Goal: Transaction & Acquisition: Purchase product/service

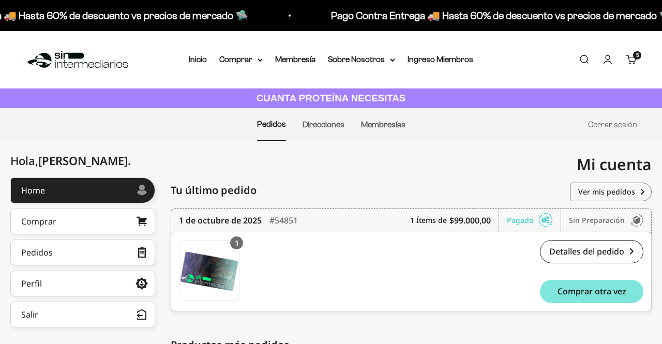
click at [634, 60] on link "Carrito 5 artículos 5" at bounding box center [630, 59] width 11 height 11
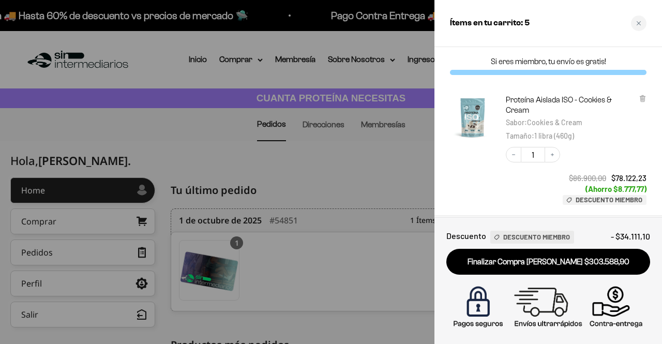
click at [641, 98] on icon at bounding box center [642, 98] width 4 height 5
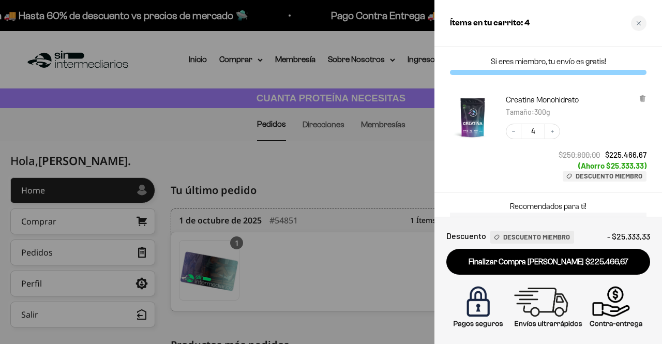
click at [253, 53] on div at bounding box center [331, 172] width 662 height 344
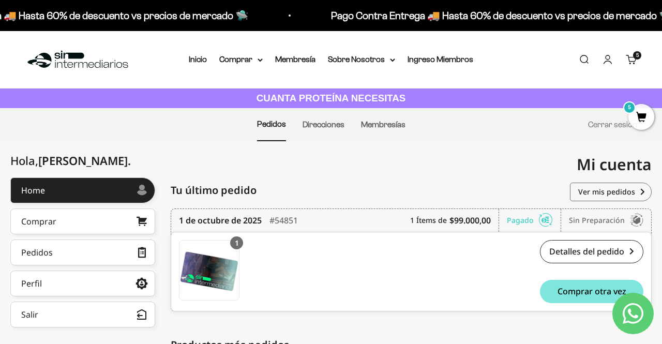
click at [262, 60] on icon at bounding box center [259, 60] width 5 height 4
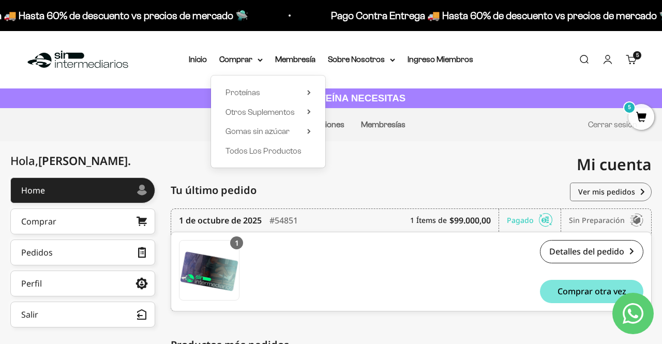
click at [309, 92] on icon at bounding box center [309, 92] width 2 height 4
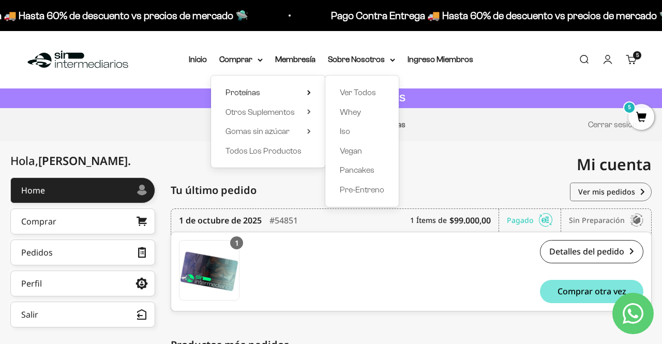
click at [350, 130] on link "Iso" at bounding box center [362, 131] width 44 height 13
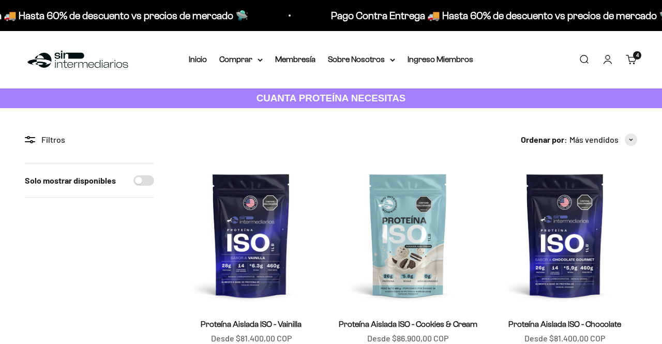
click at [419, 173] on img at bounding box center [407, 235] width 144 height 144
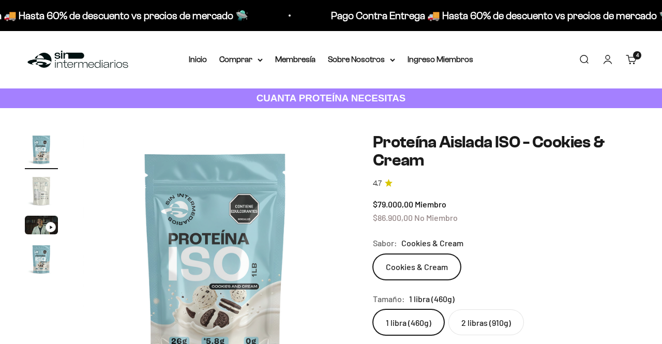
scroll to position [30, 0]
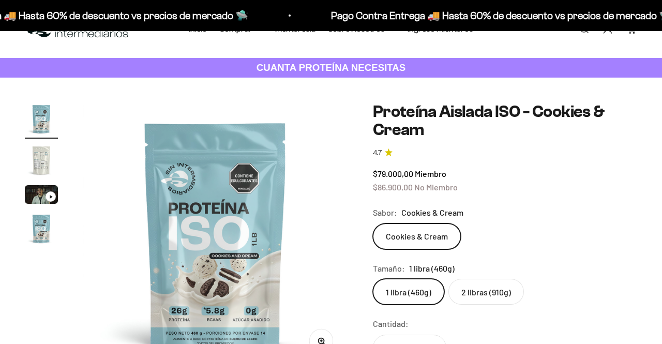
click at [487, 298] on label "2 libras (910g)" at bounding box center [485, 292] width 75 height 26
click at [373, 279] on input "2 libras (910g)" at bounding box center [372, 278] width 1 height 1
radio input "true"
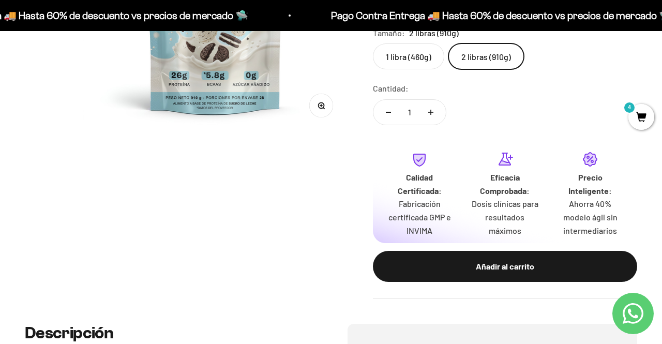
scroll to position [266, 0]
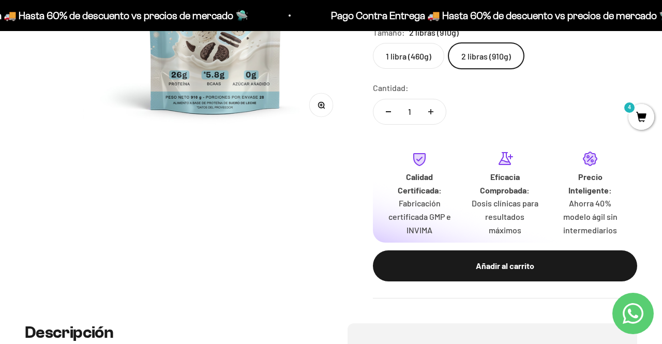
click at [503, 269] on div "Añadir al carrito" at bounding box center [504, 265] width 223 height 13
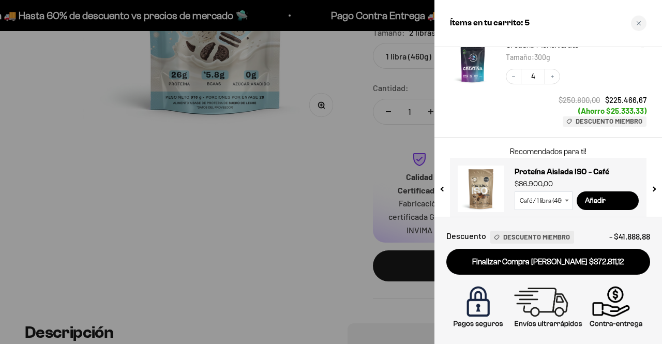
scroll to position [195, 0]
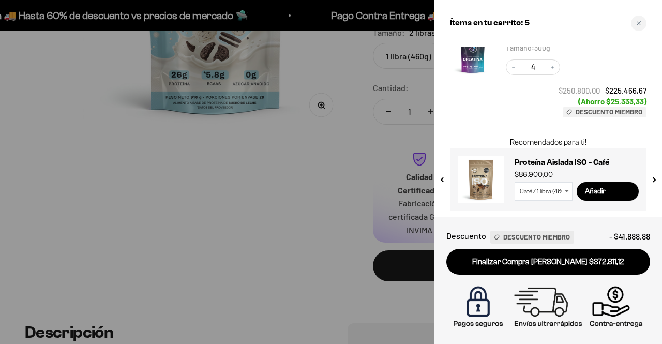
click at [597, 260] on link "Finalizar Compra [PERSON_NAME] $372.811,12" at bounding box center [548, 262] width 204 height 26
